Goal: Task Accomplishment & Management: Use online tool/utility

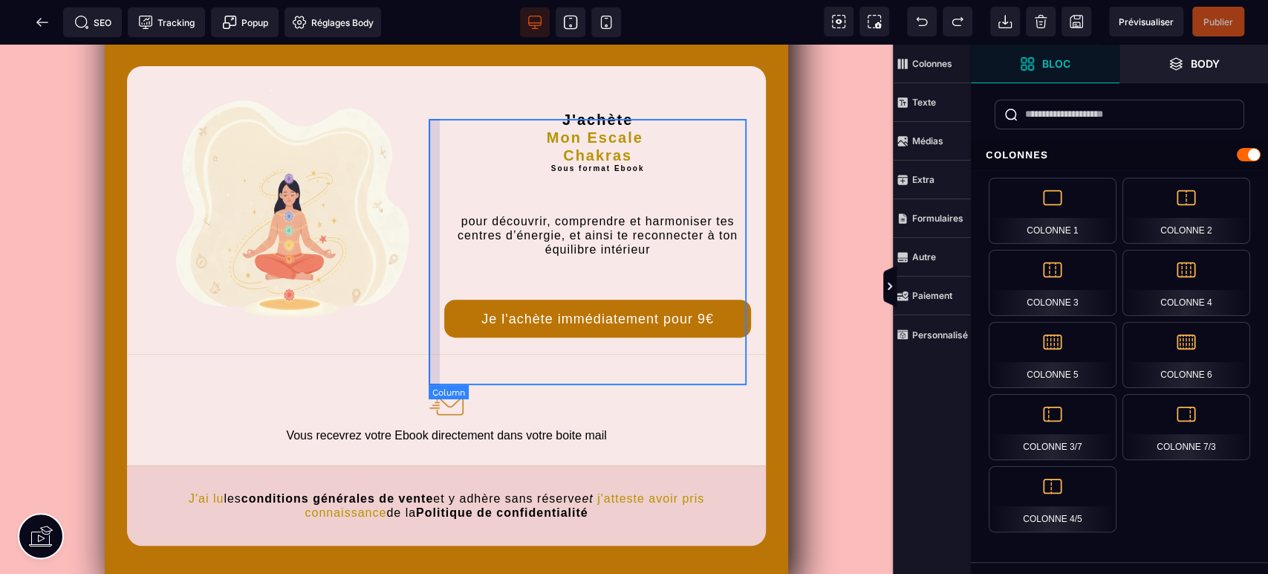
scroll to position [440, 0]
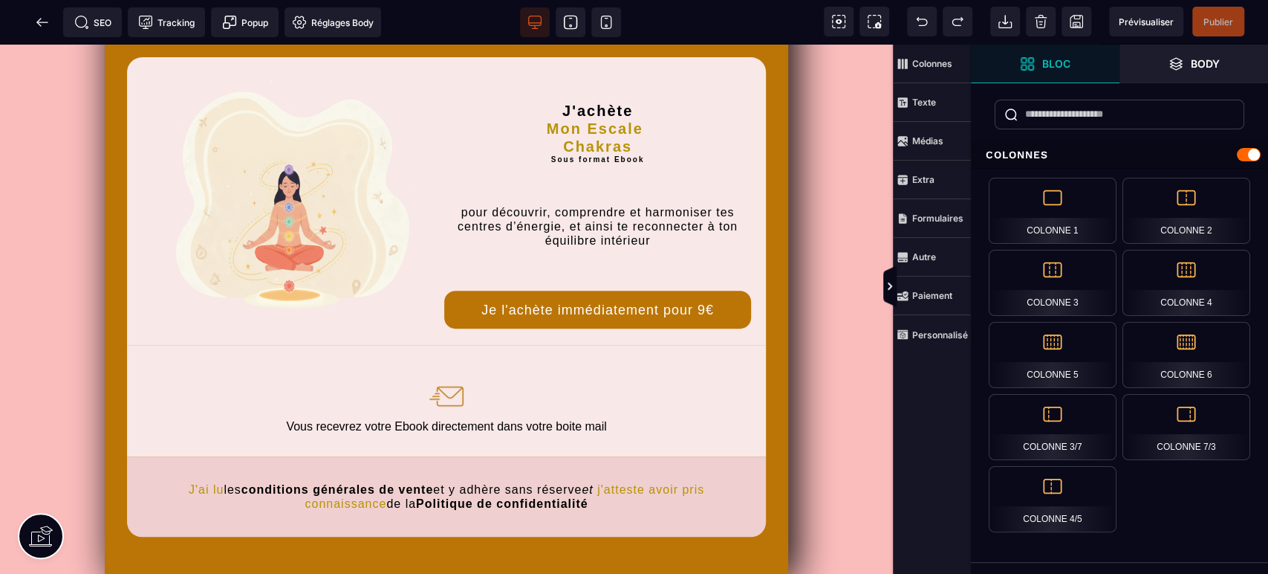
click at [32, 22] on span at bounding box center [42, 22] width 30 height 30
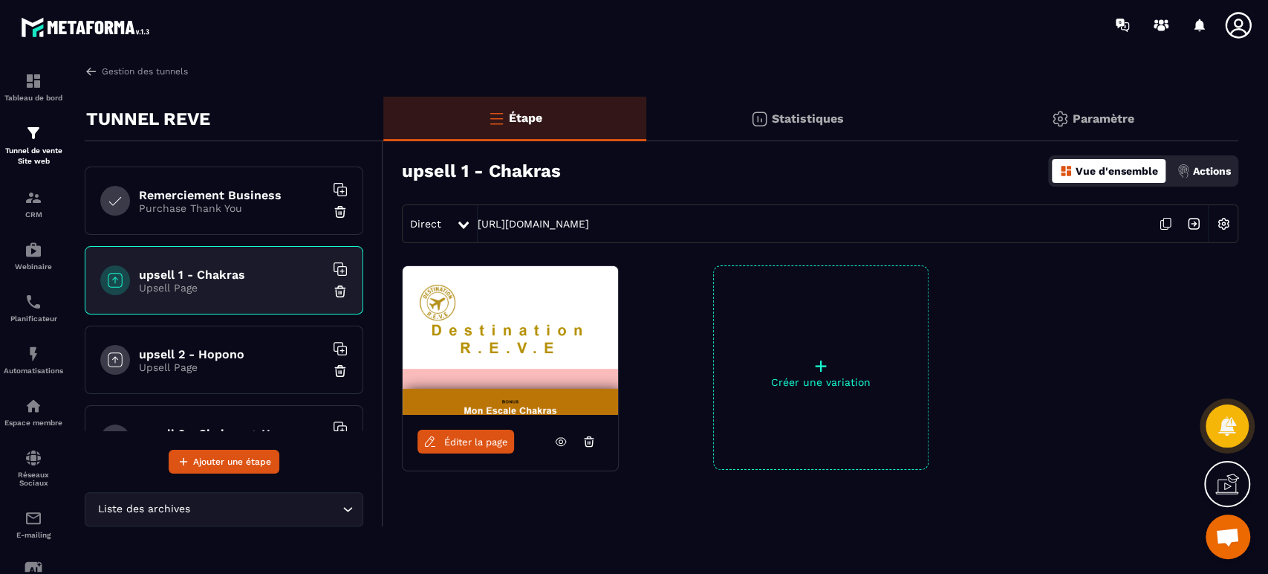
scroll to position [605, 0]
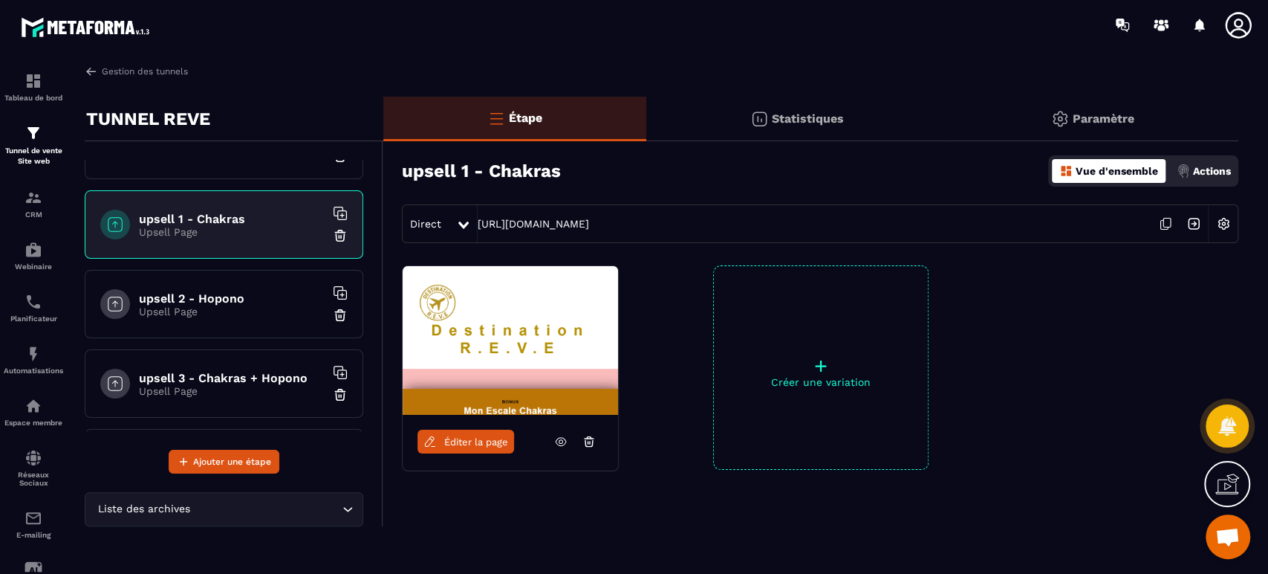
click at [224, 302] on h6 "upsell 2 - Hopono" at bounding box center [232, 298] width 186 height 14
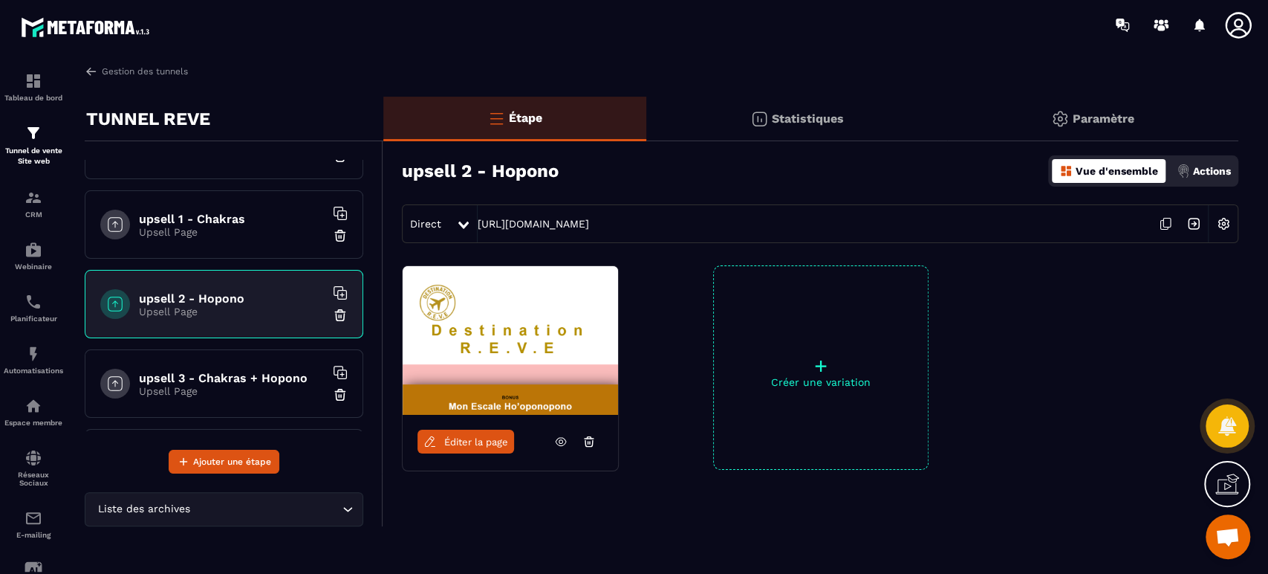
click at [478, 438] on span "Éditer la page" at bounding box center [476, 441] width 64 height 11
